Goal: Task Accomplishment & Management: Manage account settings

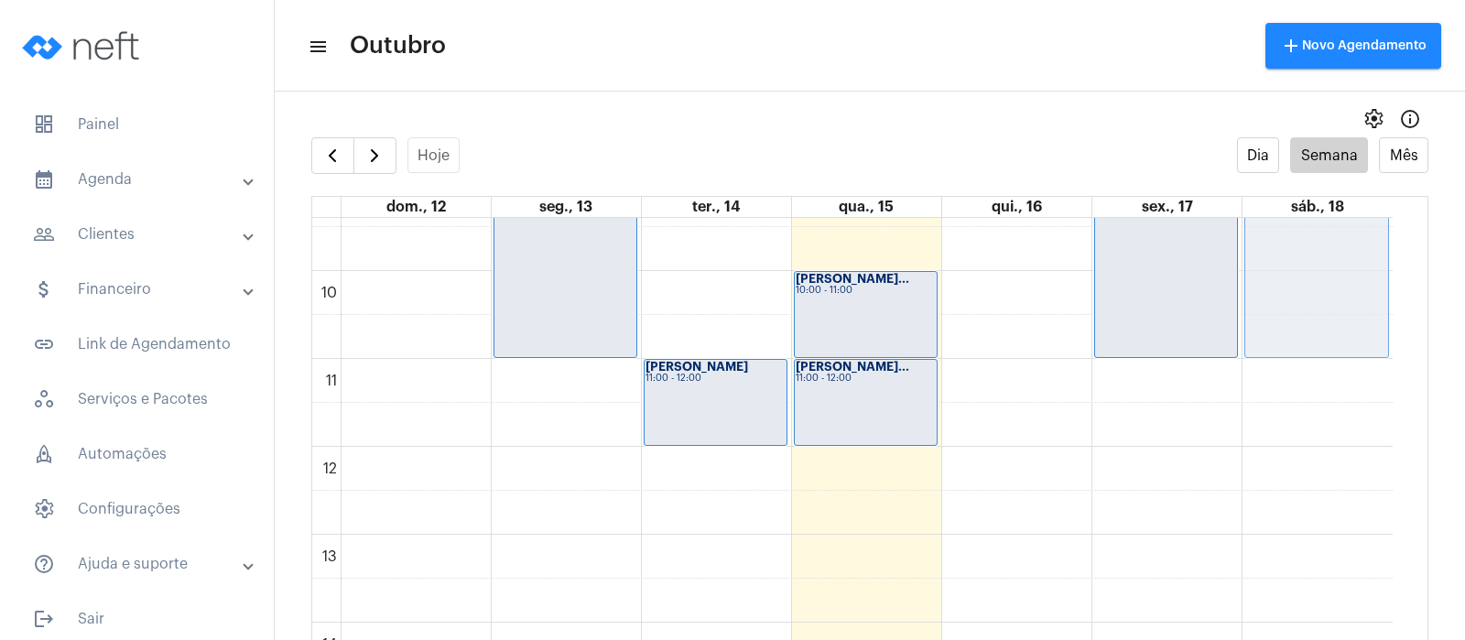
scroll to position [815, 0]
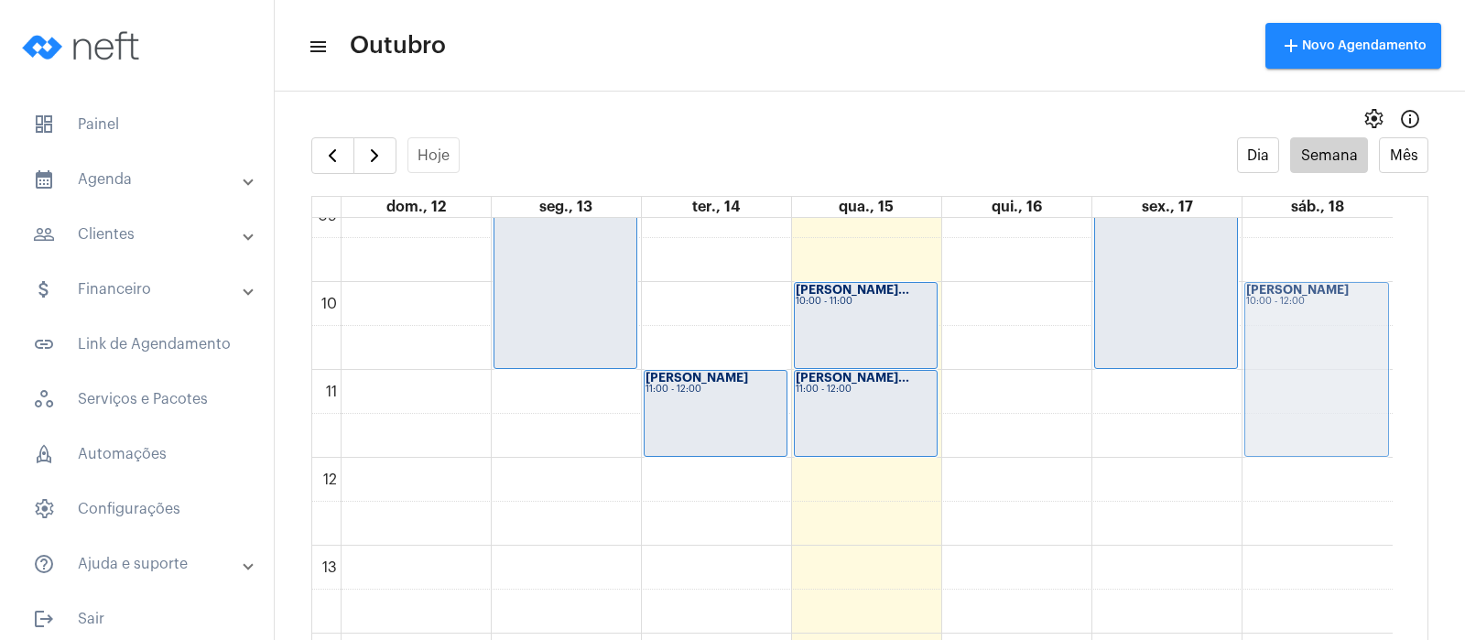
drag, startPoint x: 1041, startPoint y: 376, endPoint x: 1307, endPoint y: 358, distance: 267.0
click at [1307, 358] on tr "[PERSON_NAME] 18:30 - 20:30 [PERSON_NAME] 20:00 - 21:00 [PERSON_NAME] ... 09:00…" at bounding box center [852, 457] width 1080 height 2109
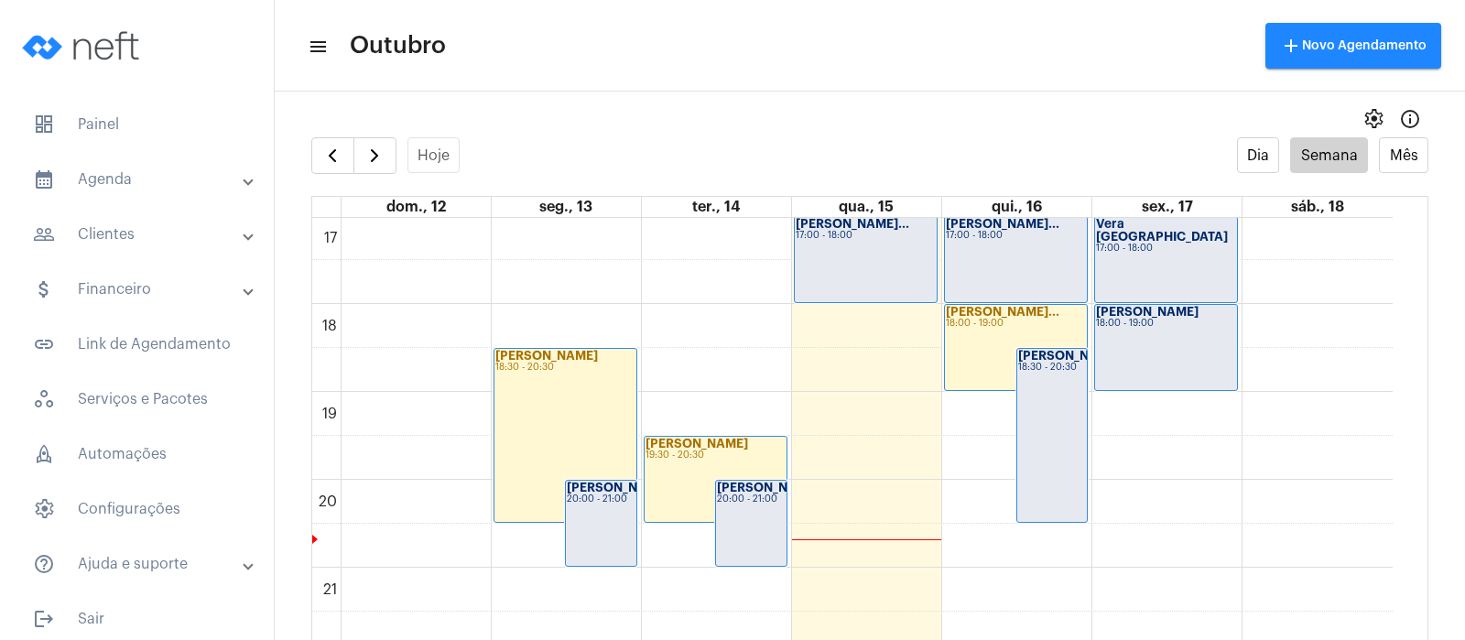
scroll to position [1501, 0]
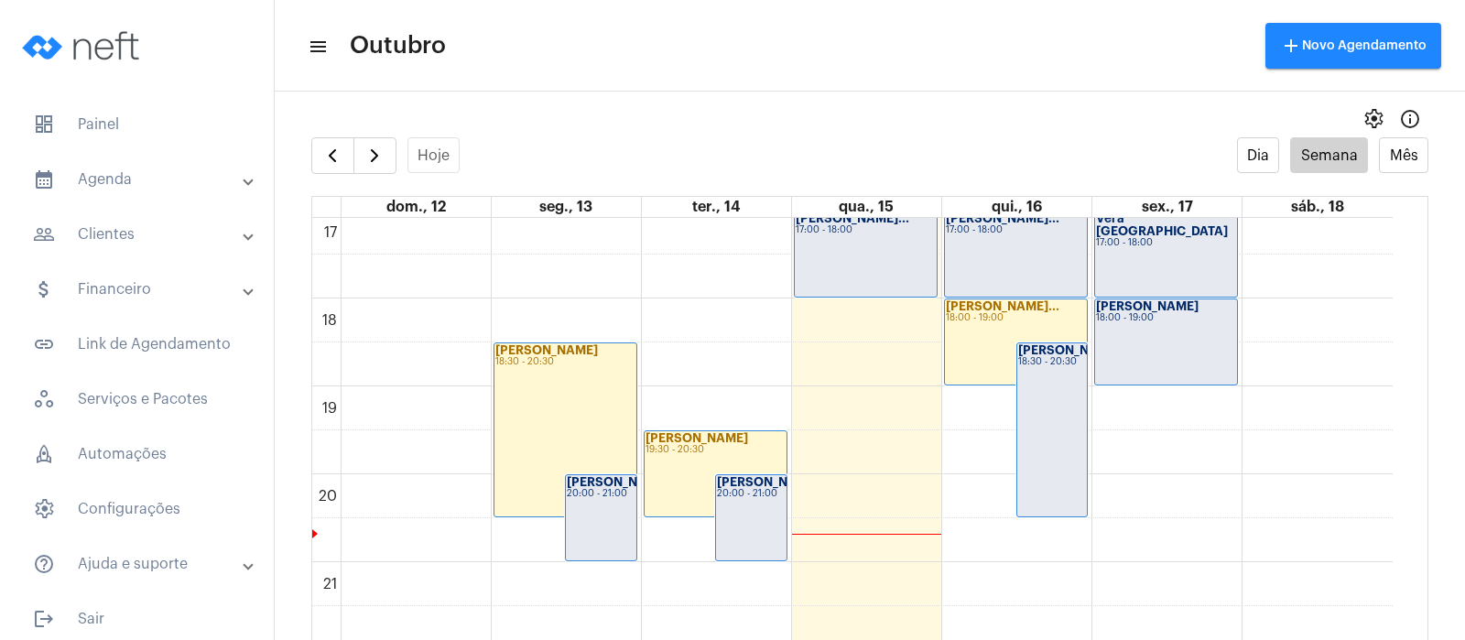
click at [1035, 367] on div "18:30 - 20:30" at bounding box center [1052, 362] width 69 height 10
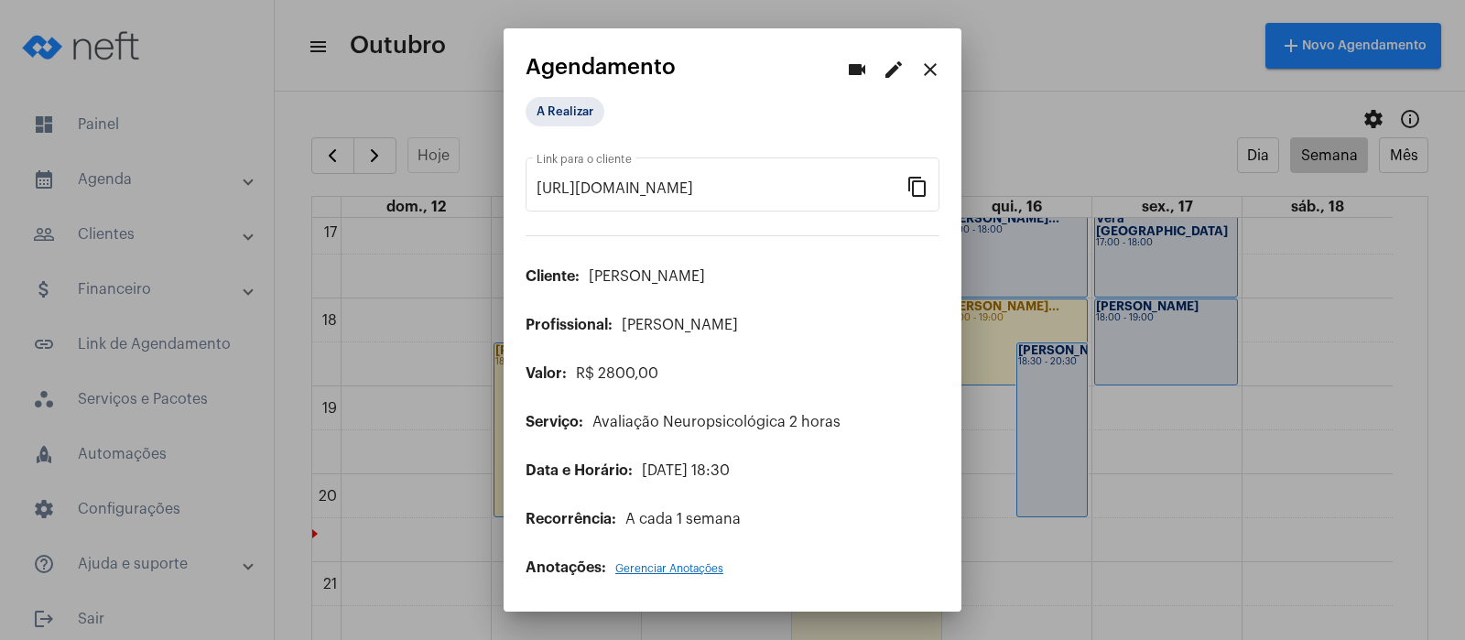
click at [892, 66] on mat-icon "edit" at bounding box center [894, 70] width 22 height 22
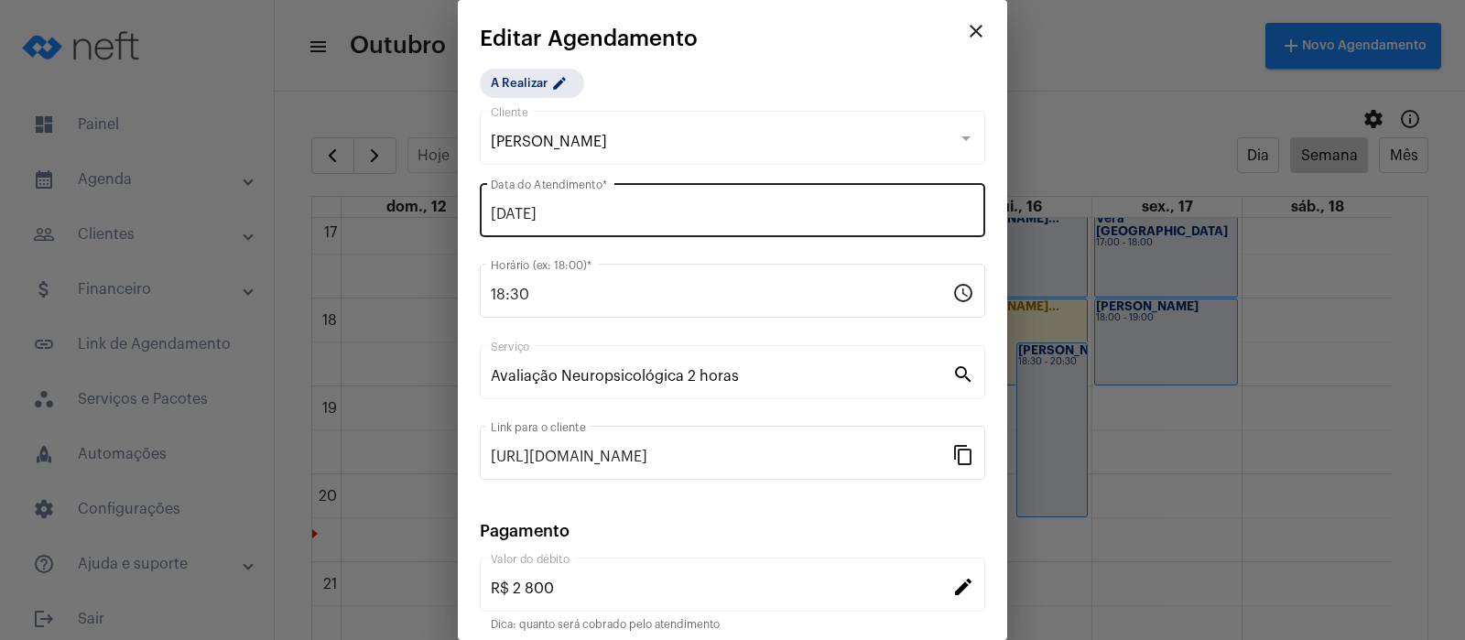
click at [535, 201] on div "[DATE] Data do Atendimento *" at bounding box center [732, 208] width 483 height 58
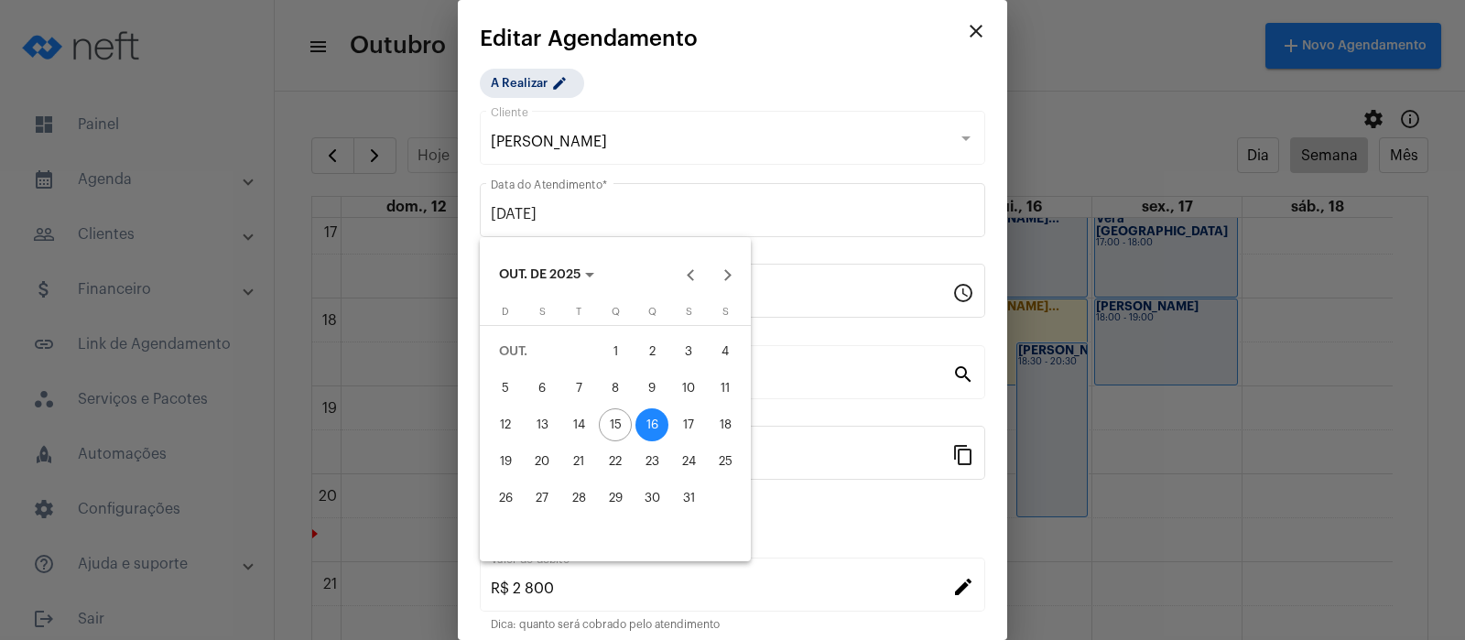
click at [723, 416] on div "18" at bounding box center [725, 424] width 33 height 33
type input "[DATE]"
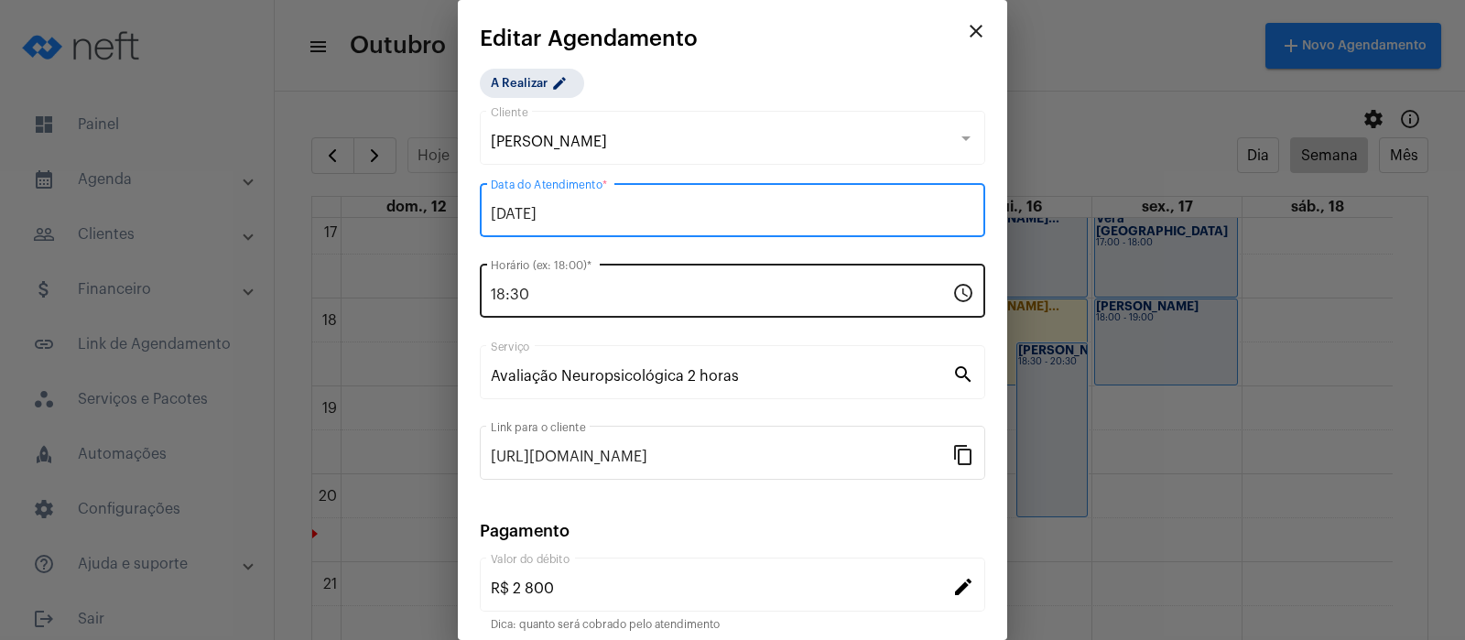
click at [542, 293] on input "18:30" at bounding box center [721, 295] width 461 height 16
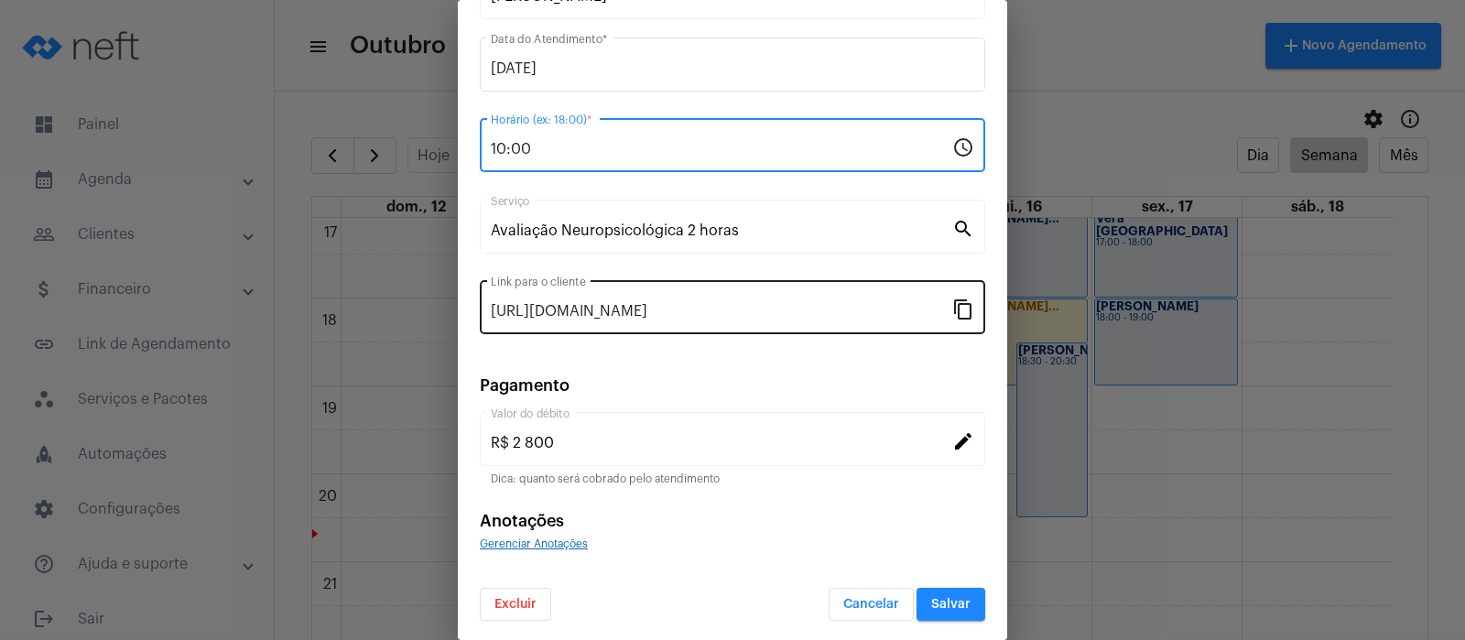
scroll to position [148, 0]
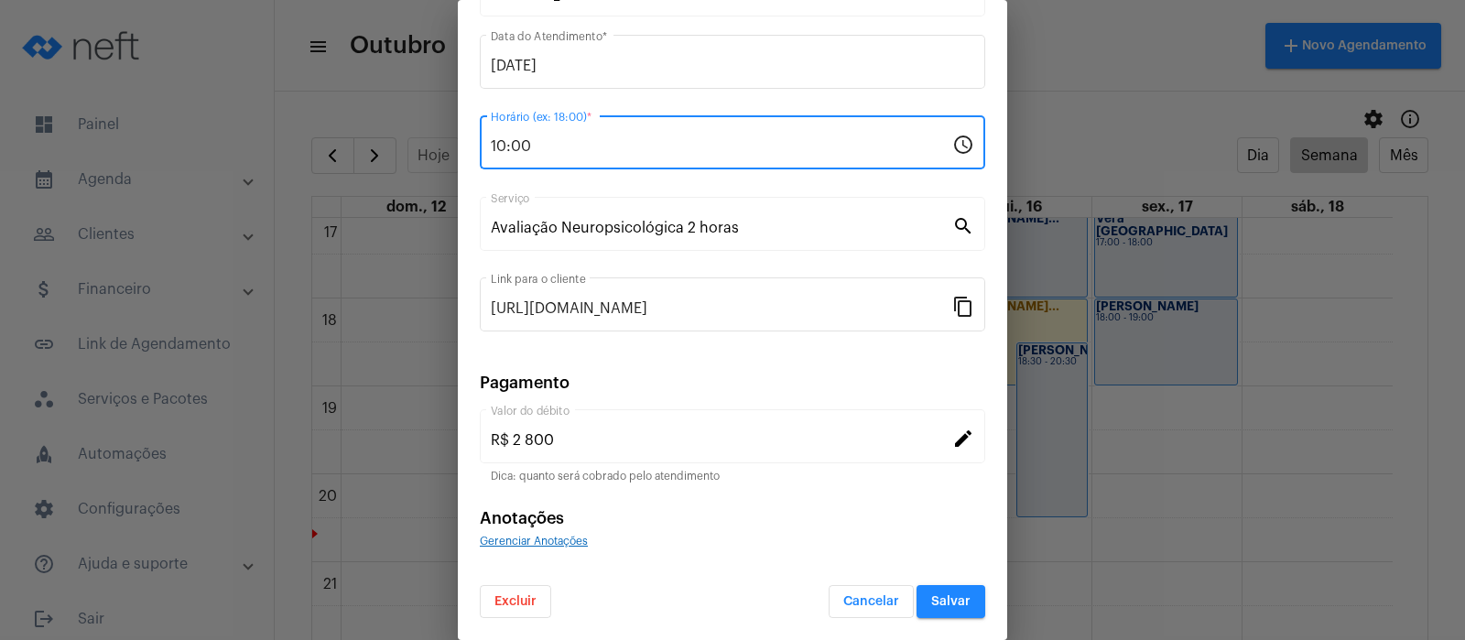
type input "10:00"
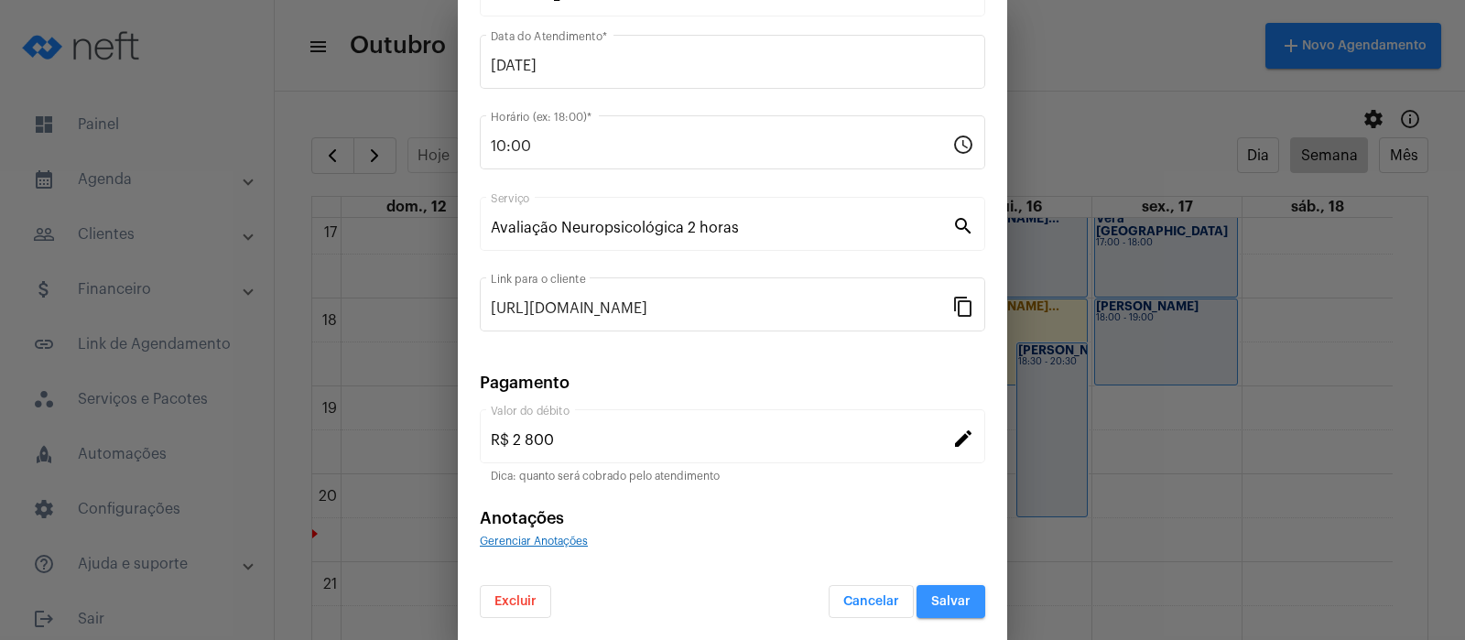
click at [931, 605] on span "Salvar" at bounding box center [950, 601] width 39 height 13
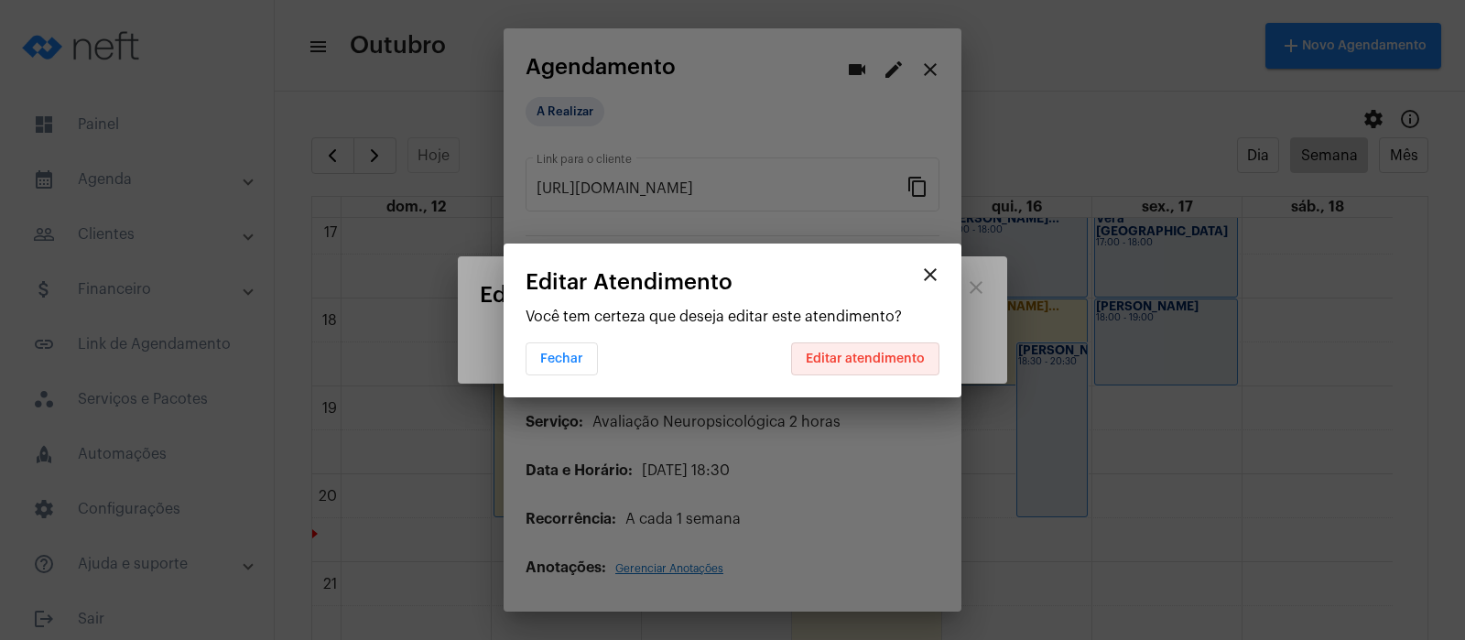
click at [893, 352] on span "Editar atendimento" at bounding box center [865, 358] width 119 height 13
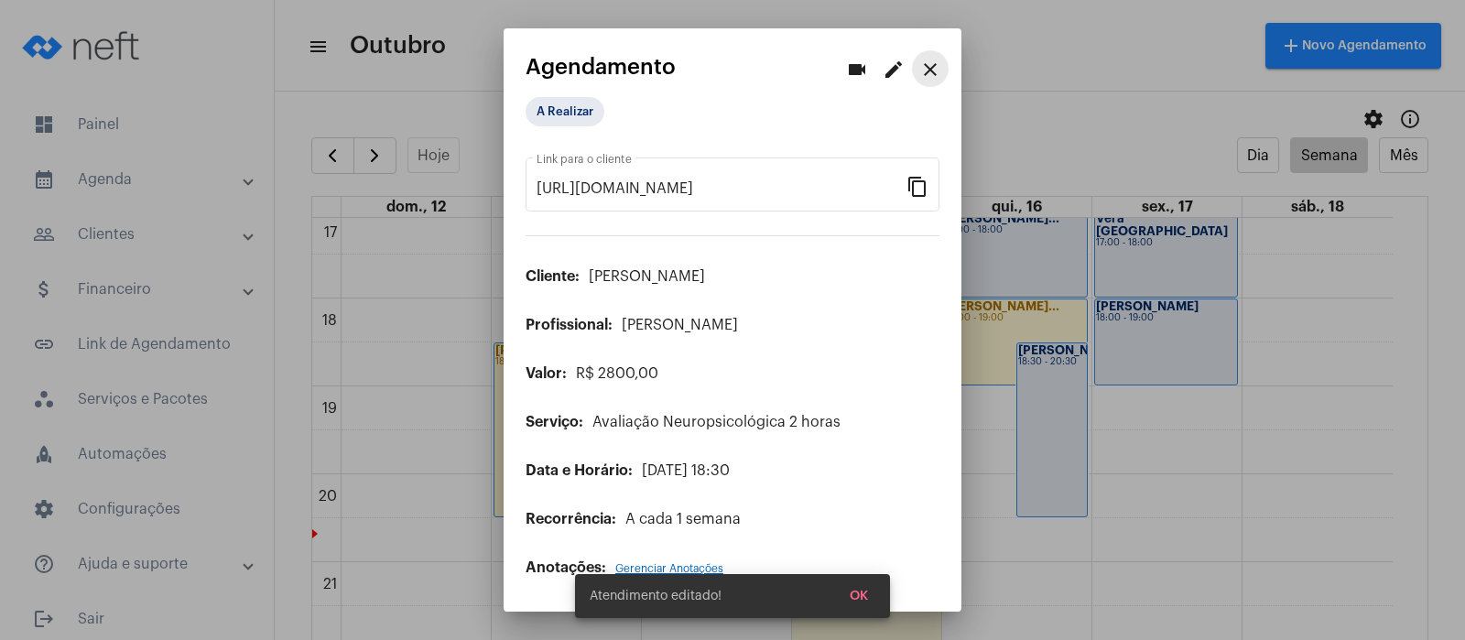
click at [926, 67] on mat-icon "close" at bounding box center [930, 70] width 22 height 22
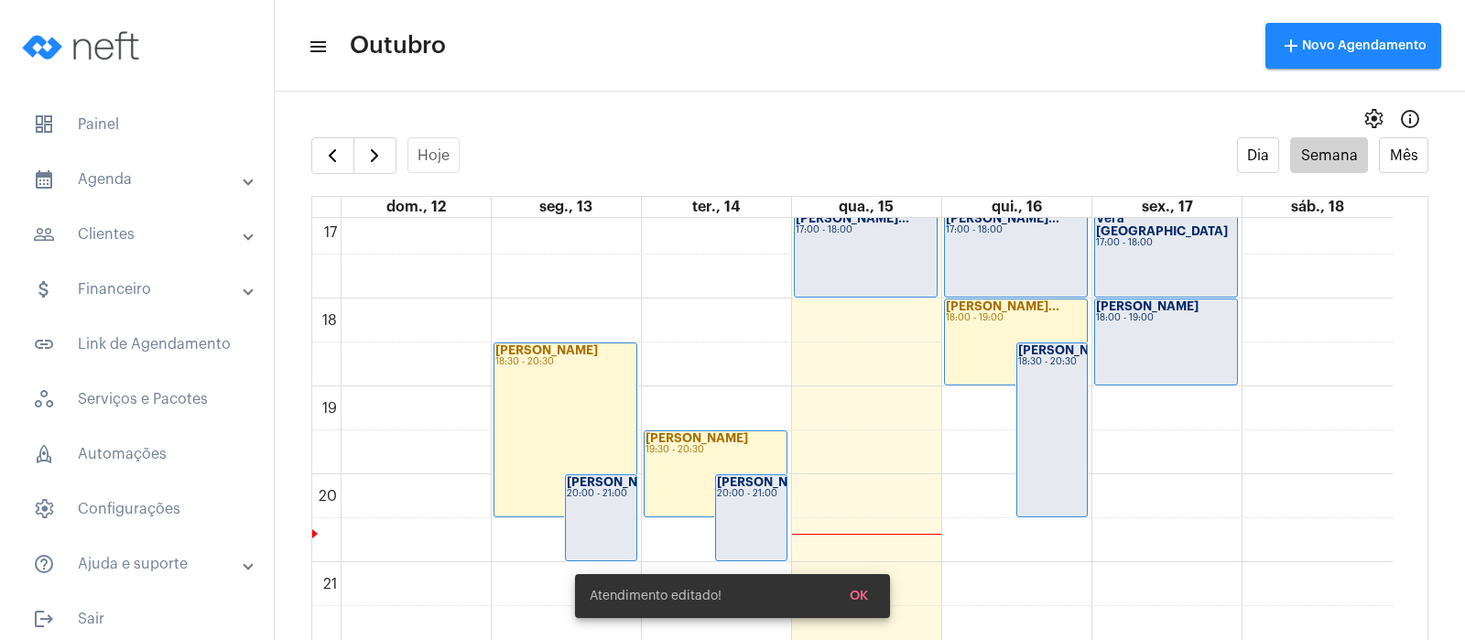
click at [1018, 248] on div "[PERSON_NAME]... 17:00 - 18:00" at bounding box center [1016, 253] width 142 height 85
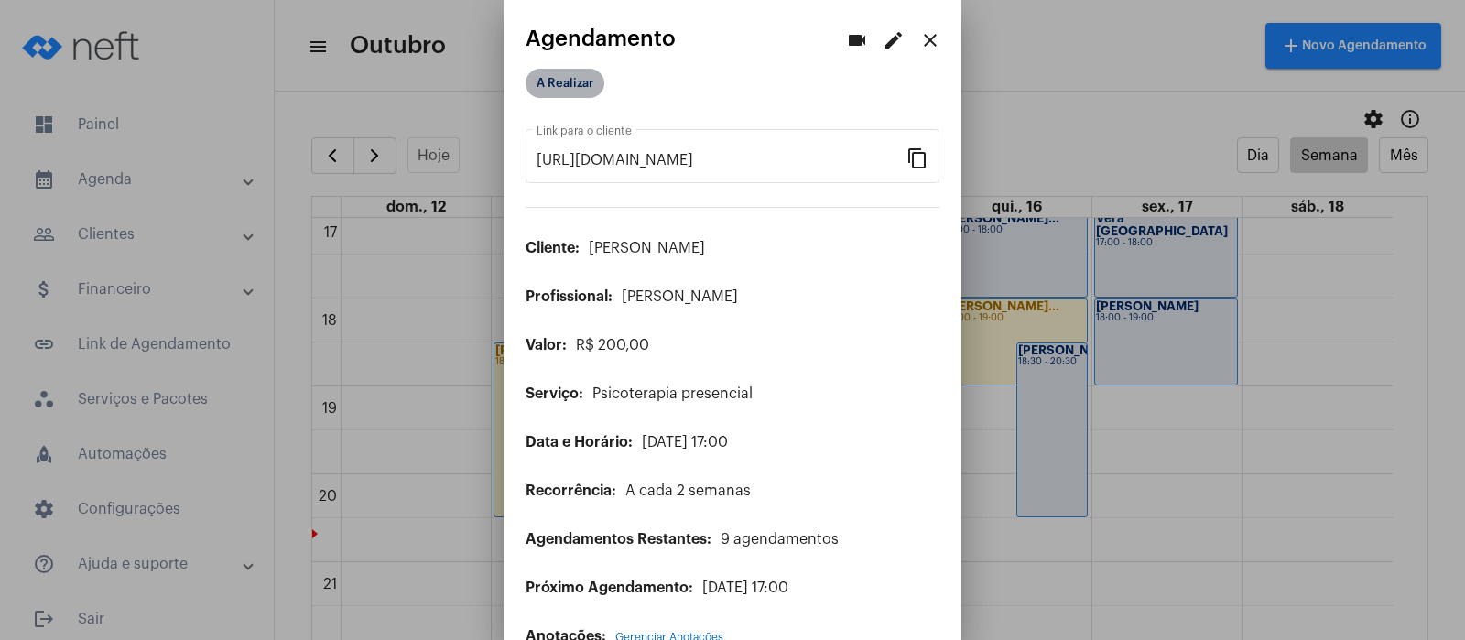
click at [541, 88] on mat-chip "A Realizar" at bounding box center [565, 83] width 79 height 29
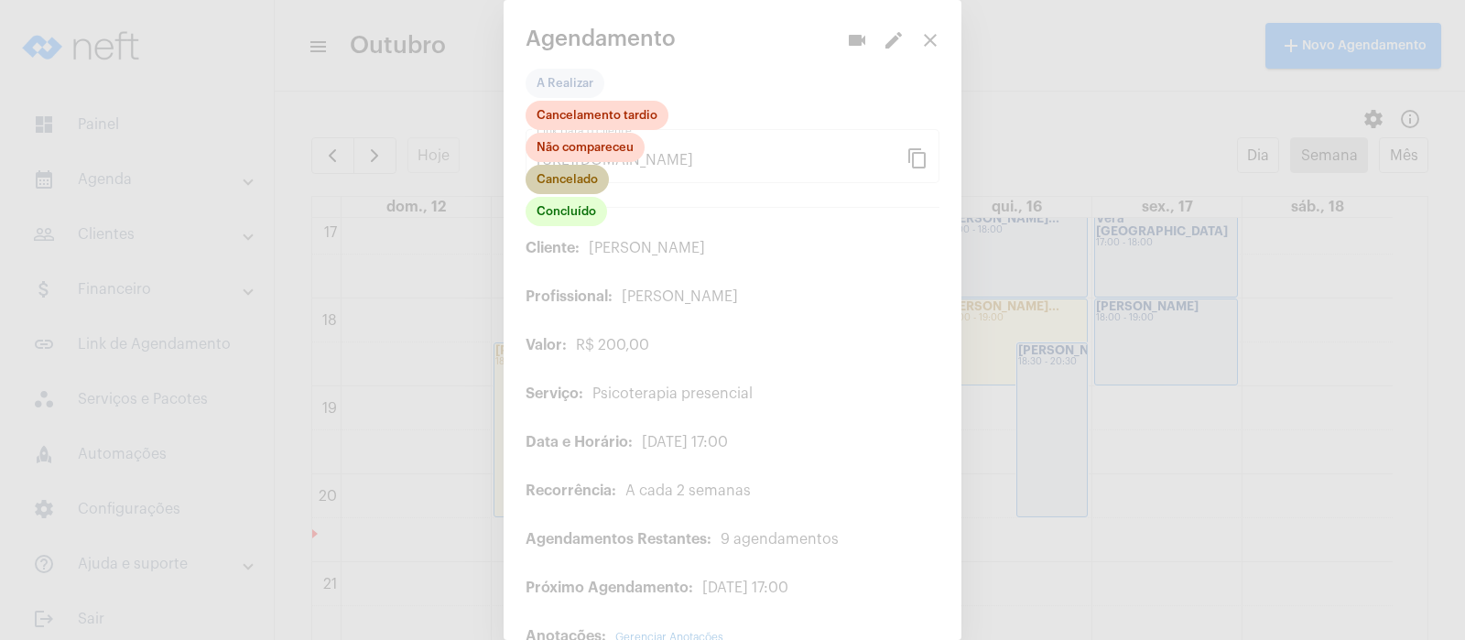
click at [556, 173] on mat-chip "Cancelado" at bounding box center [567, 179] width 83 height 29
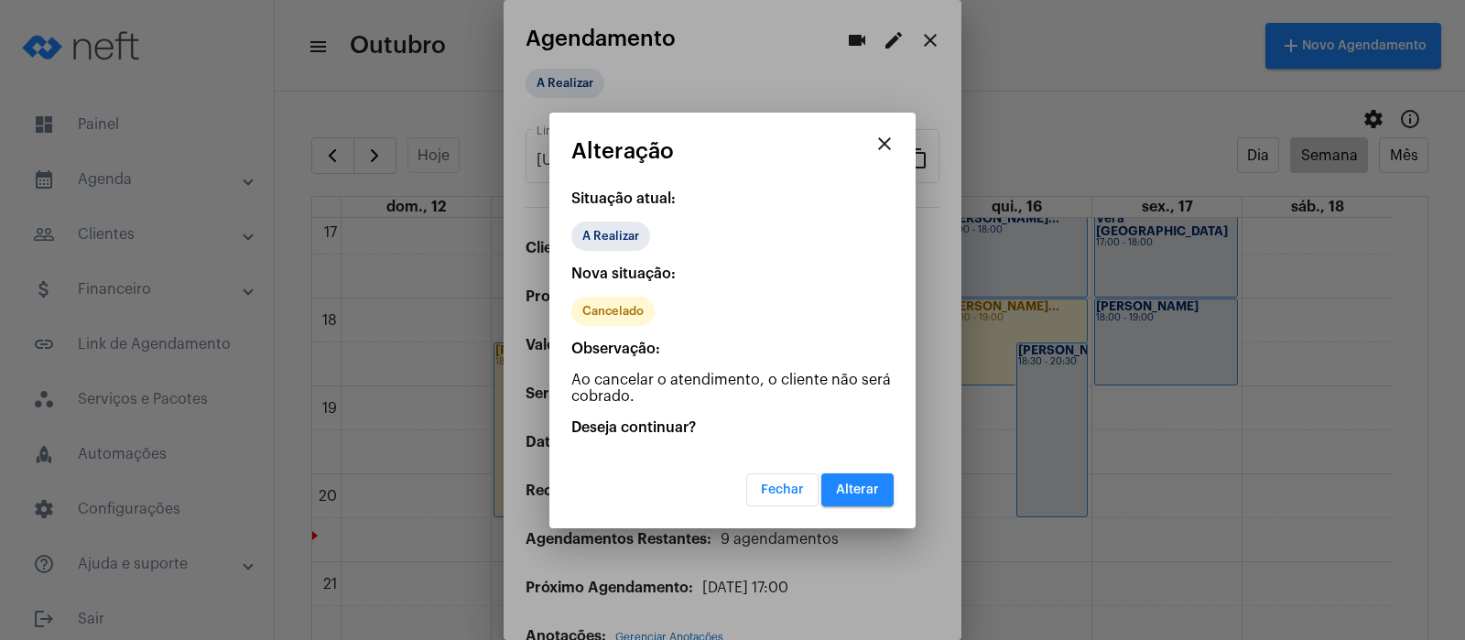
click at [888, 488] on button "Alterar" at bounding box center [857, 489] width 72 height 33
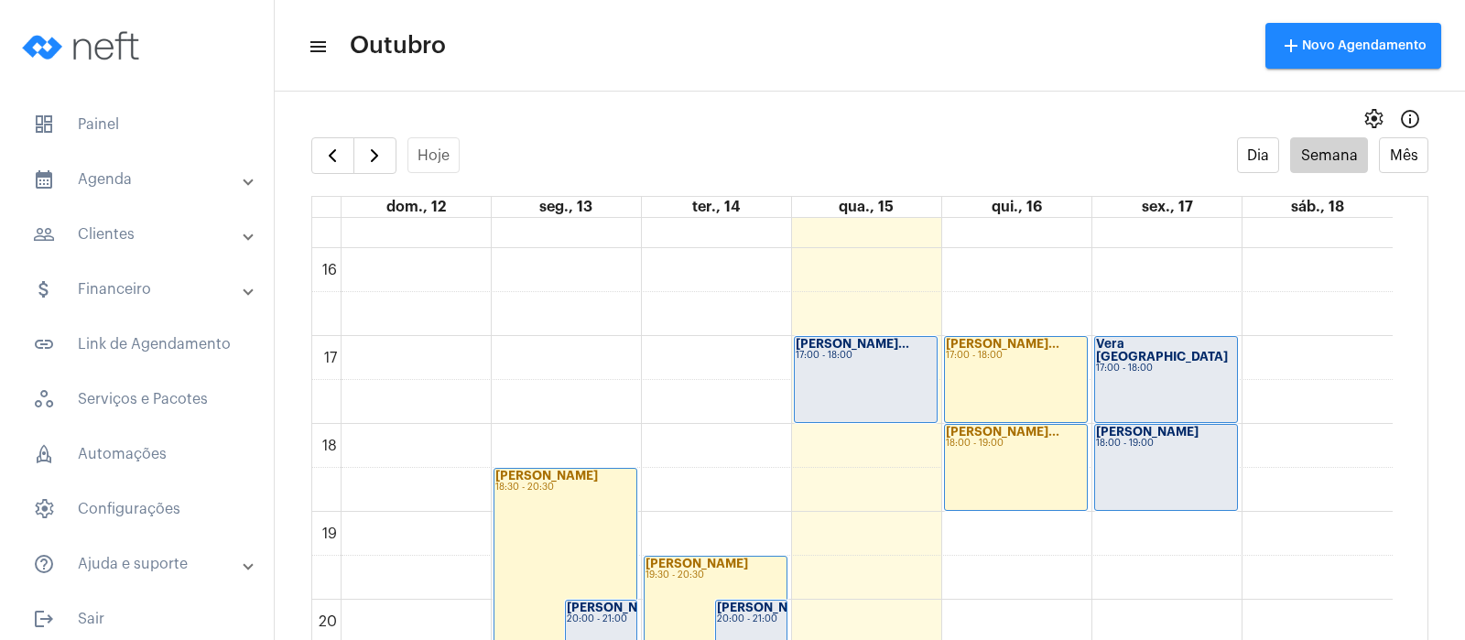
scroll to position [1387, 0]
